Goal: Information Seeking & Learning: Find specific page/section

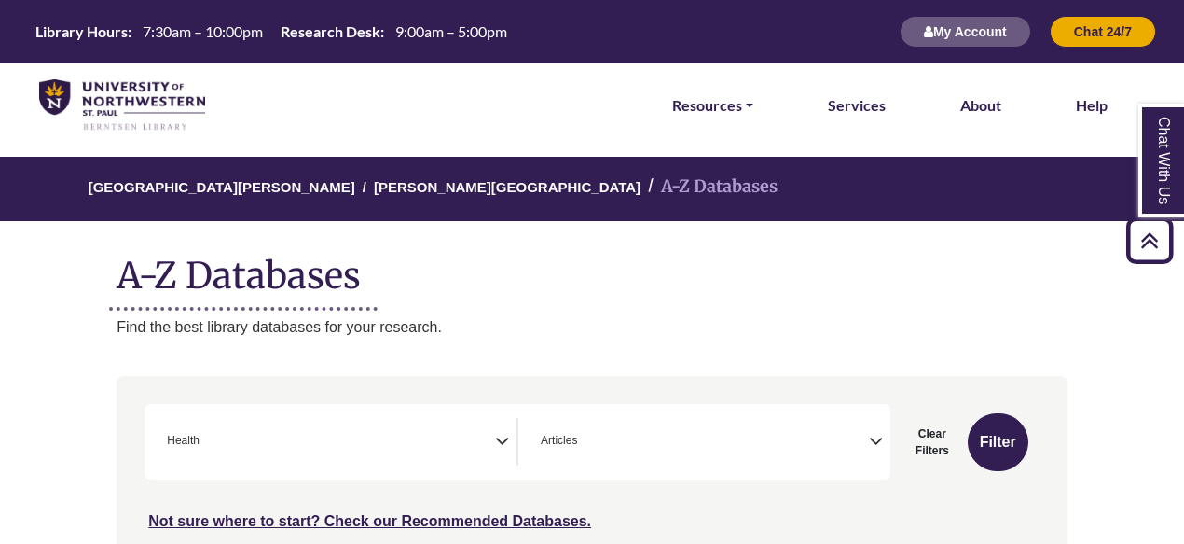
select select "*****"
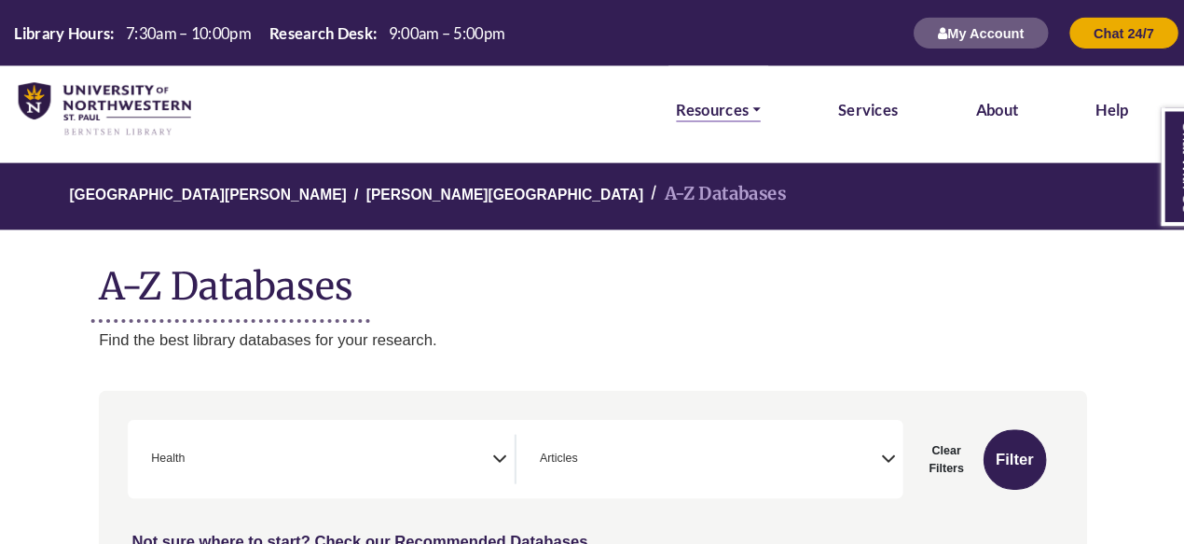
click at [746, 103] on link "Resources" at bounding box center [712, 105] width 81 height 24
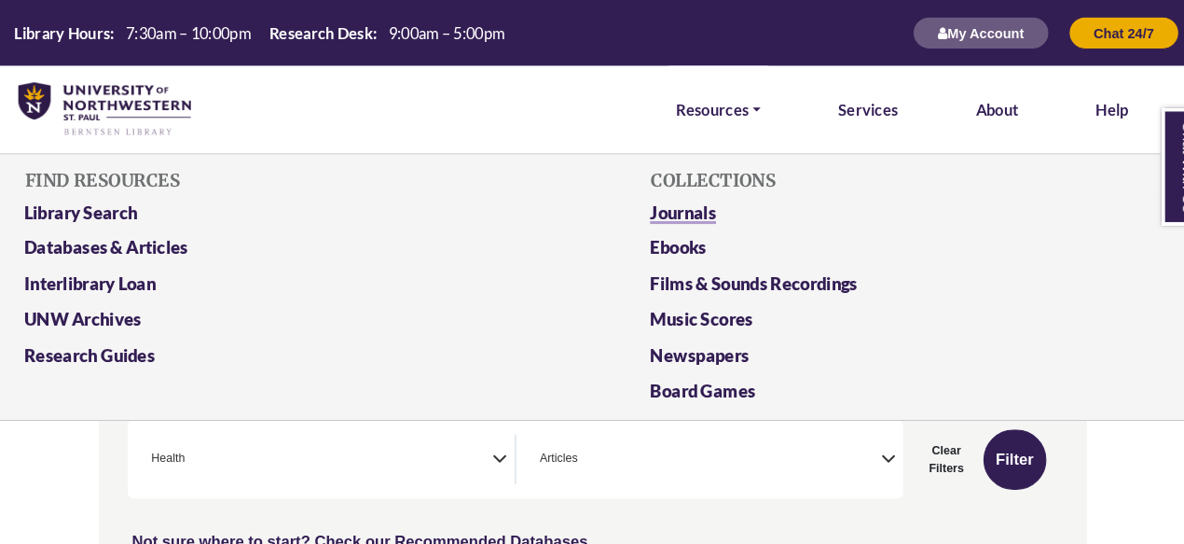
click at [674, 204] on link "Journals" at bounding box center [893, 208] width 520 height 34
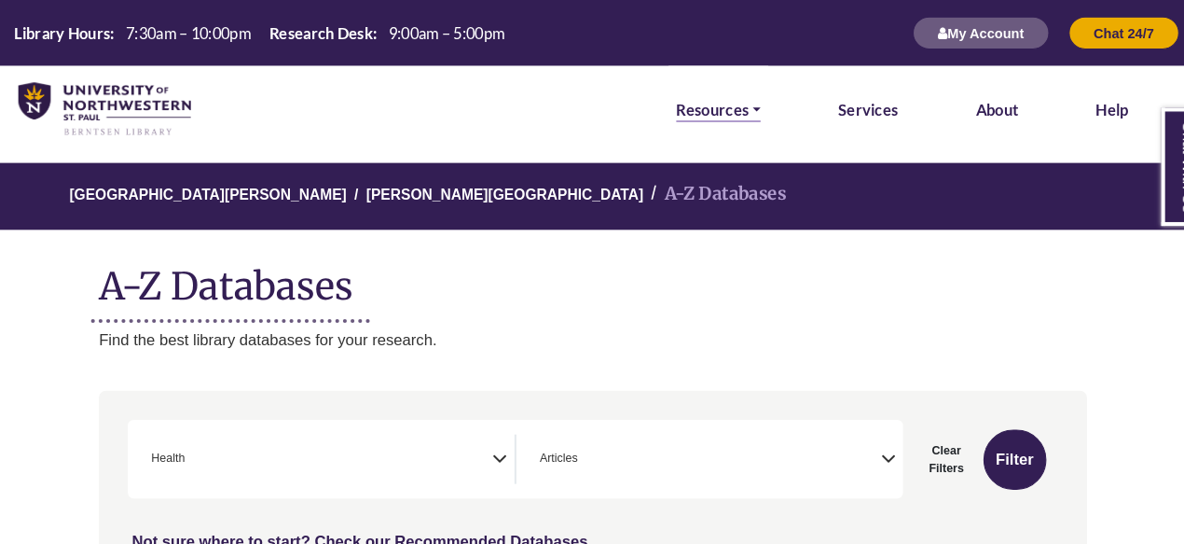
click at [737, 108] on link "Resources" at bounding box center [712, 105] width 81 height 24
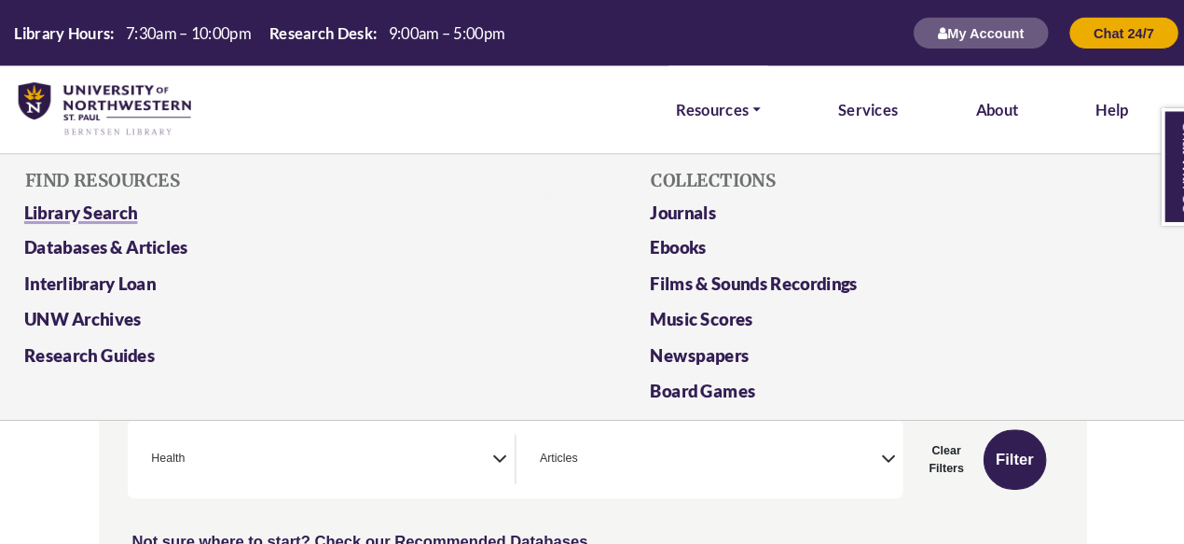
click at [98, 200] on link "Library Search" at bounding box center [291, 208] width 520 height 34
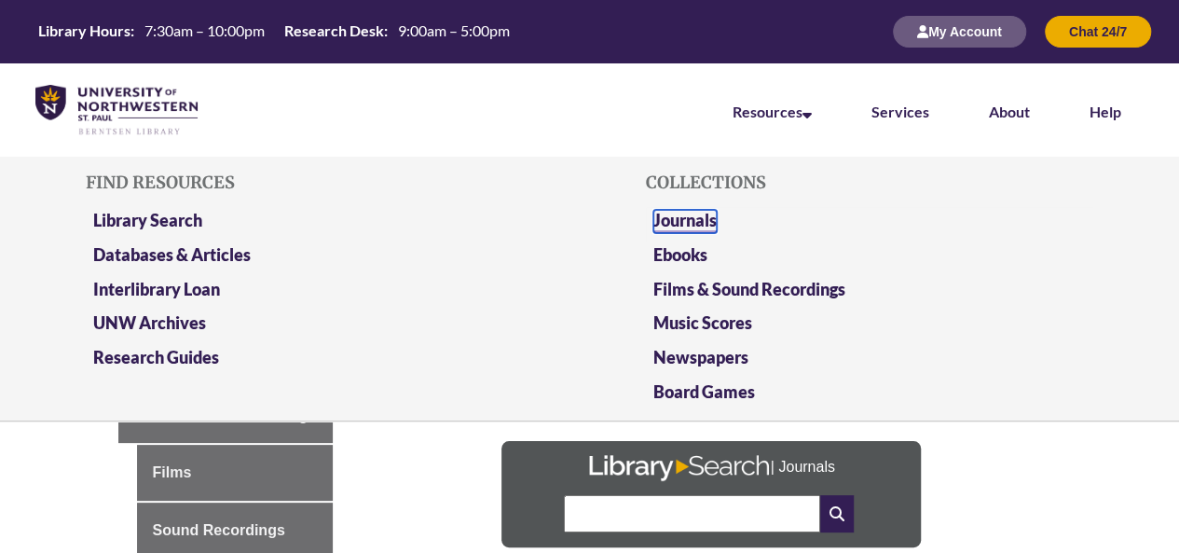
click at [692, 212] on link "Journals" at bounding box center [685, 221] width 63 height 23
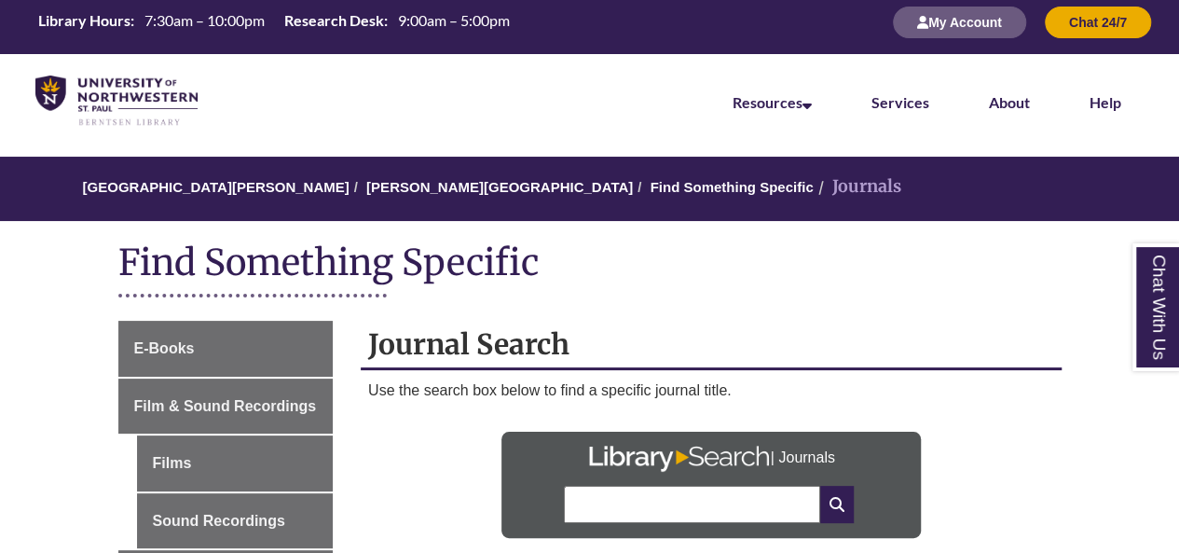
scroll to position [6, 0]
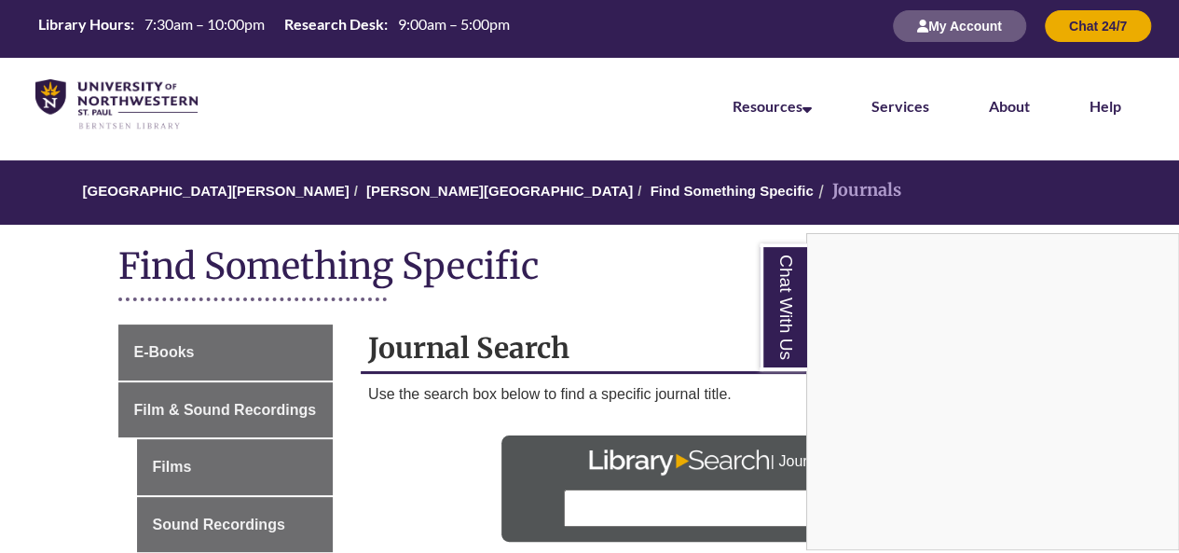
click at [686, 305] on div "Chat With Us" at bounding box center [589, 276] width 1179 height 553
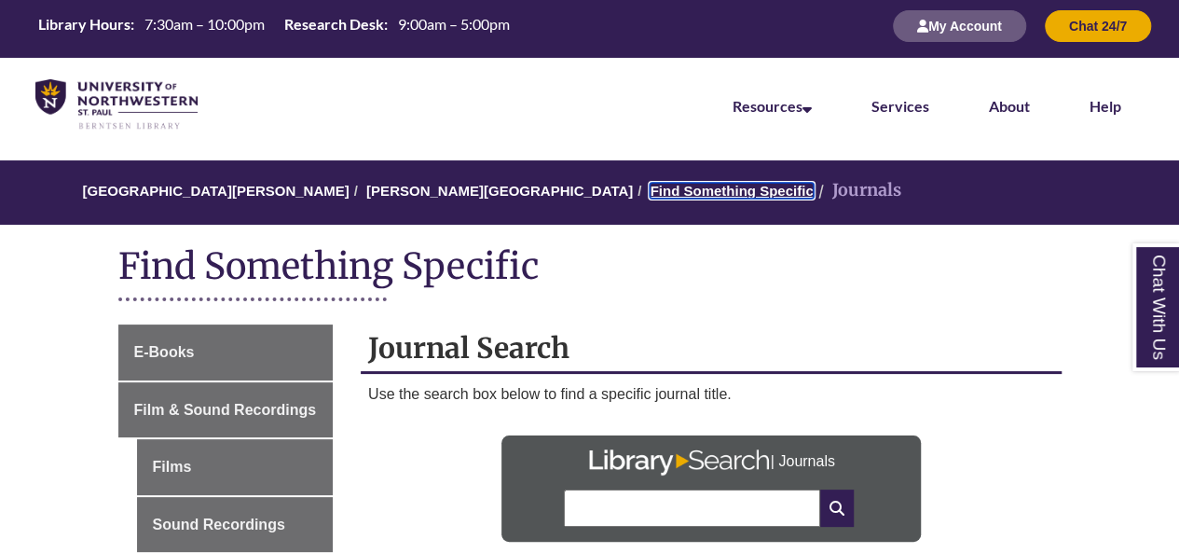
click at [650, 187] on link "Find Something Specific" at bounding box center [731, 191] width 163 height 16
